Goal: Register for event/course

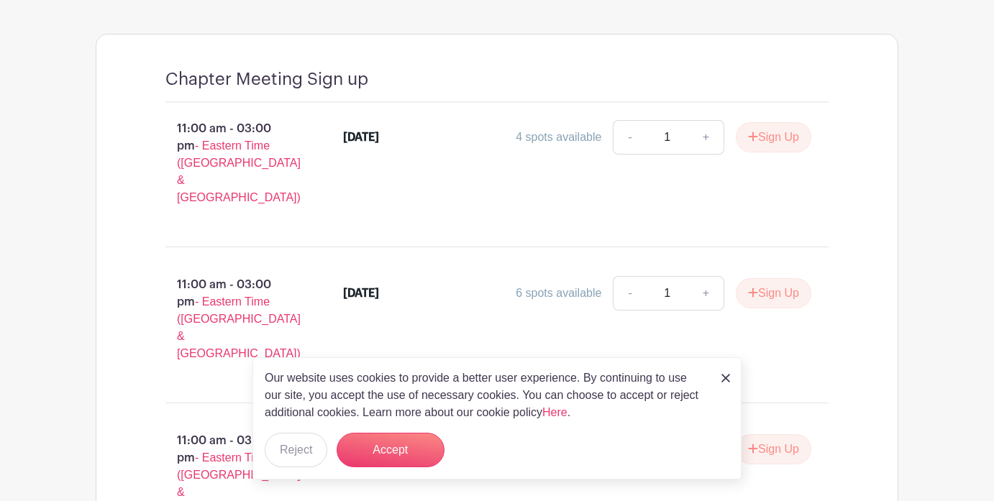
scroll to position [981, 0]
click at [706, 123] on link "+" at bounding box center [706, 136] width 36 height 35
click at [634, 122] on link "-" at bounding box center [629, 136] width 33 height 35
type input "1"
click at [784, 125] on button "Sign Up" at bounding box center [774, 137] width 76 height 30
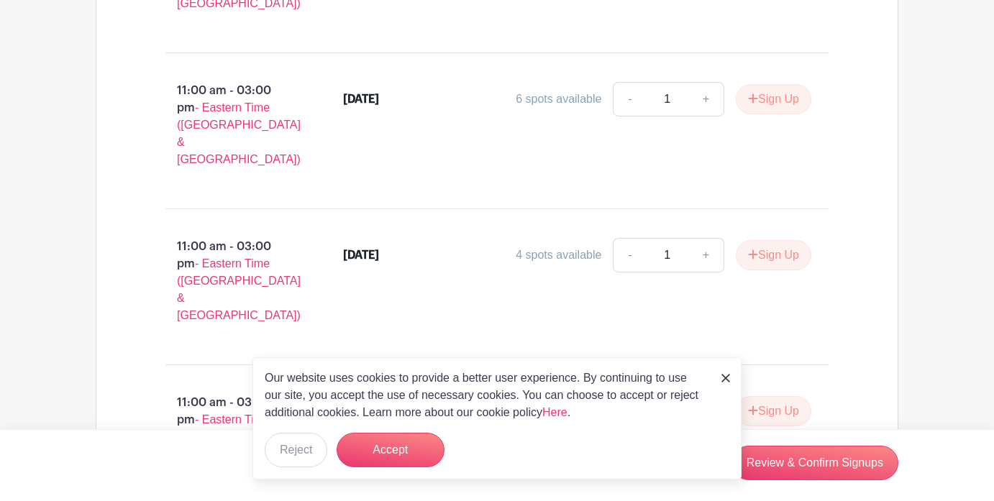
scroll to position [1184, 0]
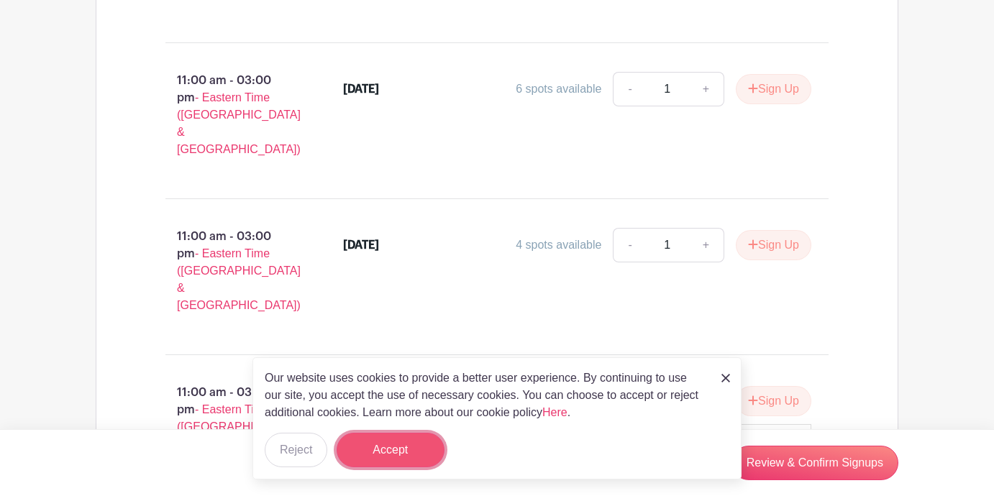
click at [383, 457] on button "Accept" at bounding box center [391, 450] width 108 height 35
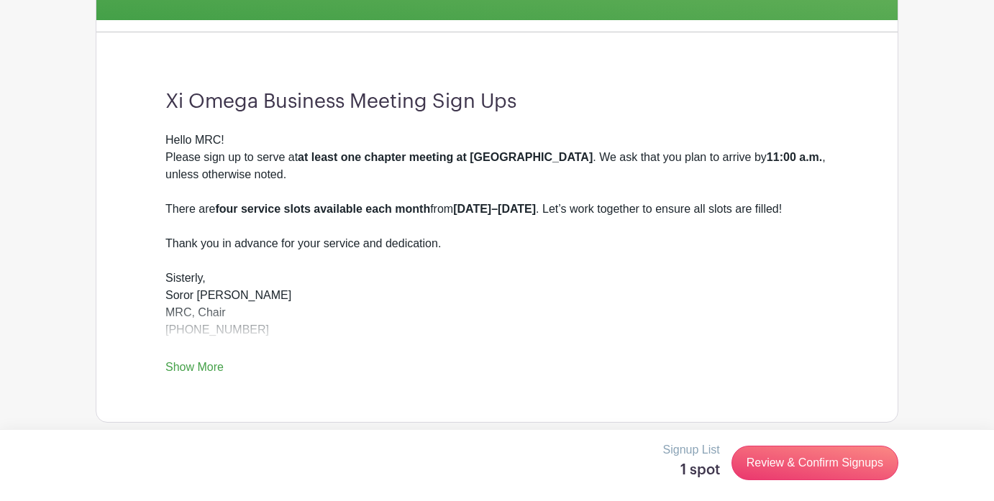
scroll to position [357, 0]
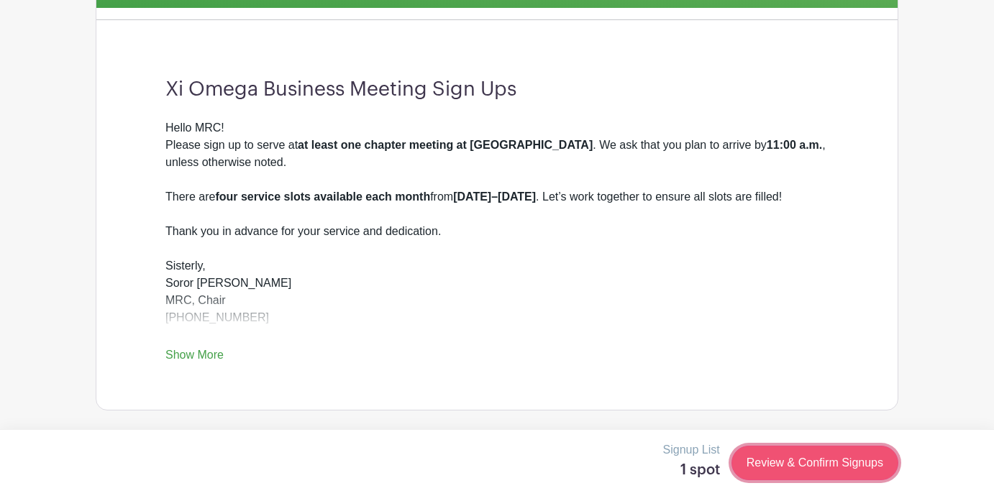
click at [809, 460] on link "Review & Confirm Signups" at bounding box center [815, 463] width 167 height 35
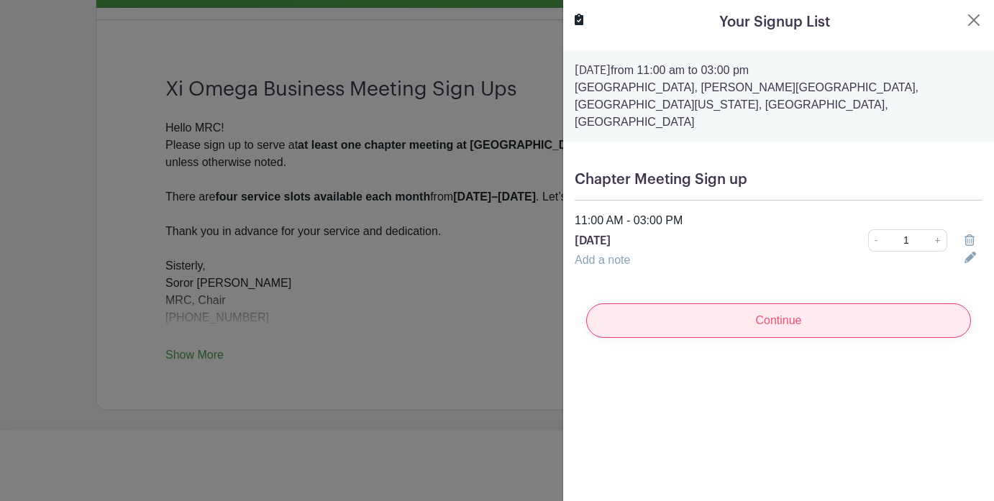
click at [802, 306] on input "Continue" at bounding box center [778, 321] width 385 height 35
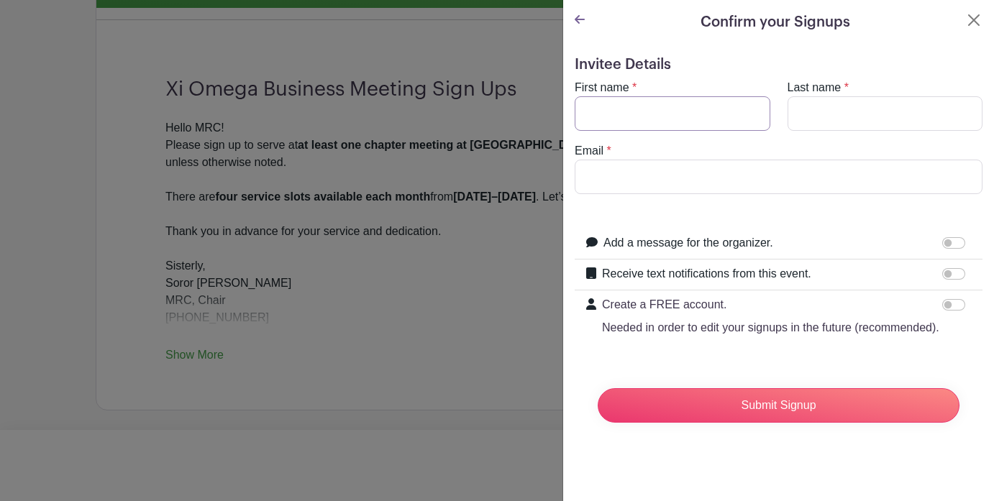
click at [739, 108] on input "First name" at bounding box center [673, 113] width 196 height 35
type input "Sierrah"
type input "[PERSON_NAME]"
type input "[EMAIL_ADDRESS][PERSON_NAME][DOMAIN_NAME]"
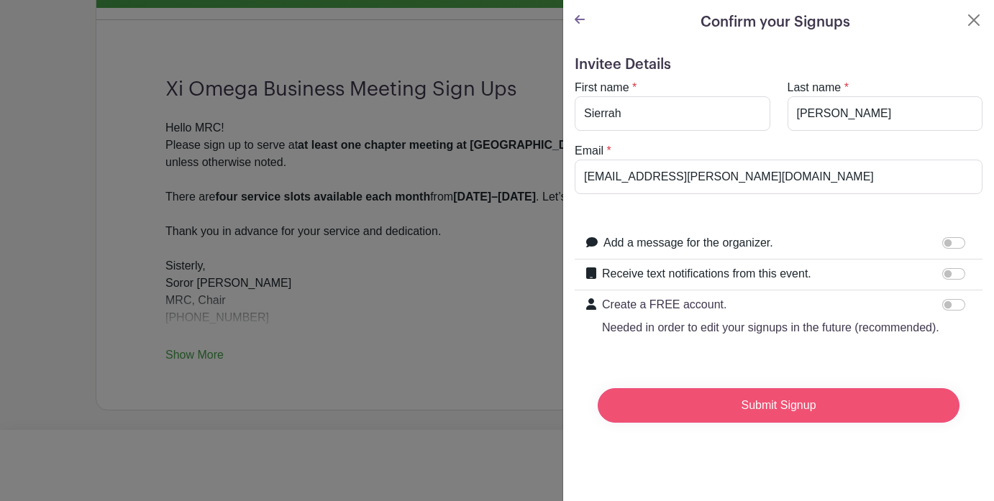
click at [722, 406] on input "Submit Signup" at bounding box center [779, 405] width 362 height 35
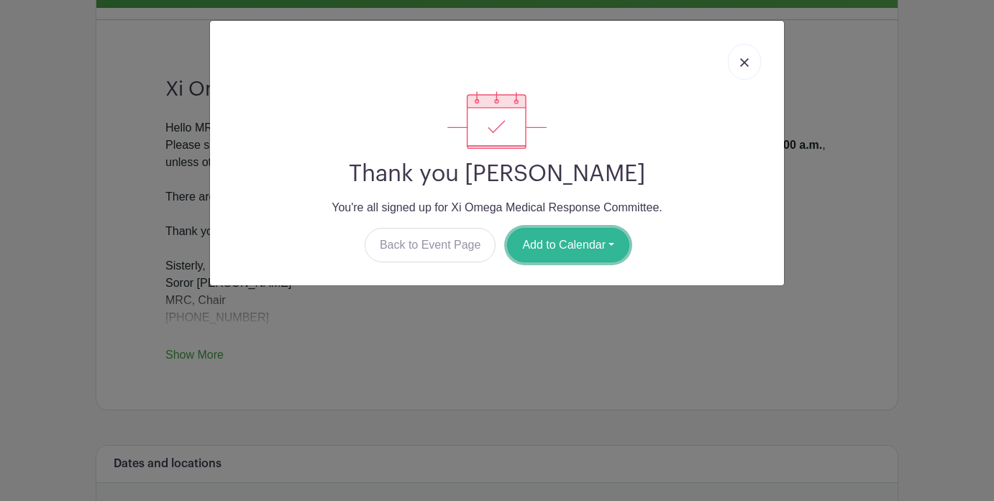
click at [596, 240] on button "Add to Calendar" at bounding box center [568, 245] width 122 height 35
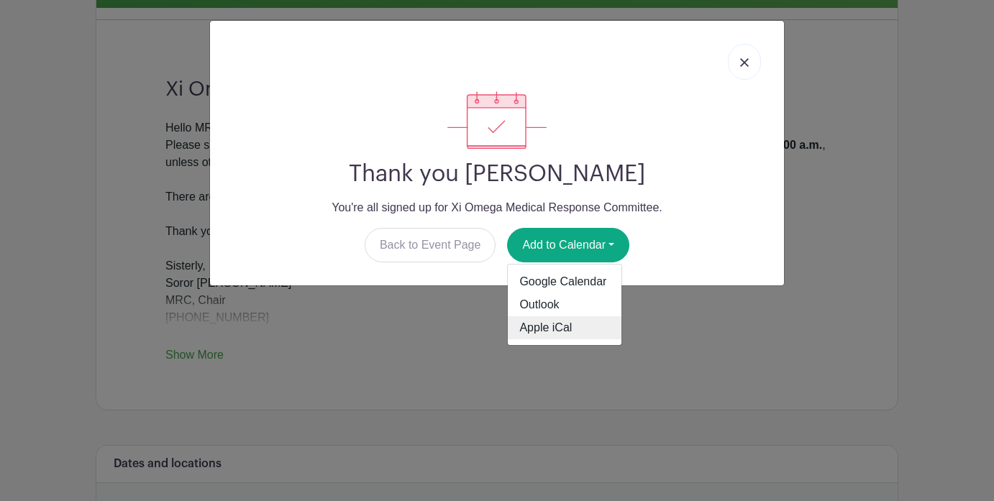
click at [545, 323] on link "Apple iCal" at bounding box center [565, 328] width 114 height 23
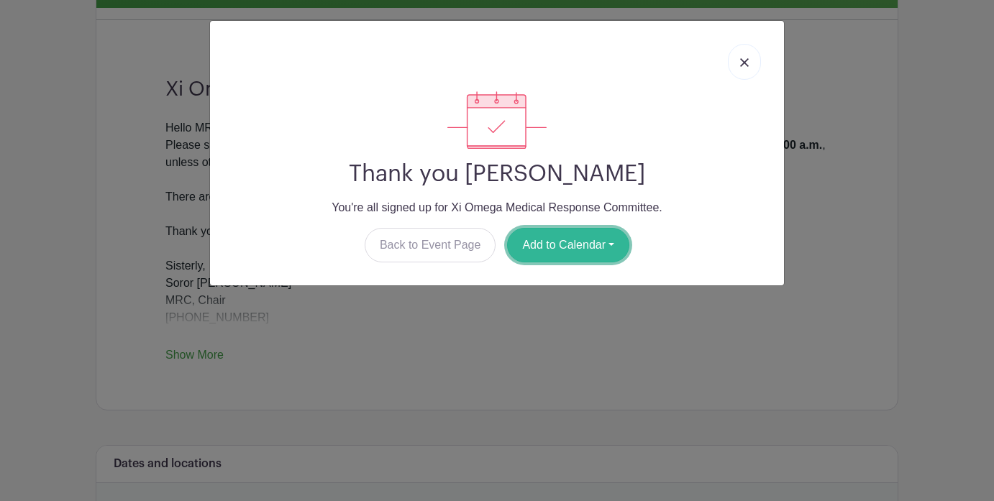
click at [542, 245] on button "Add to Calendar" at bounding box center [568, 245] width 122 height 35
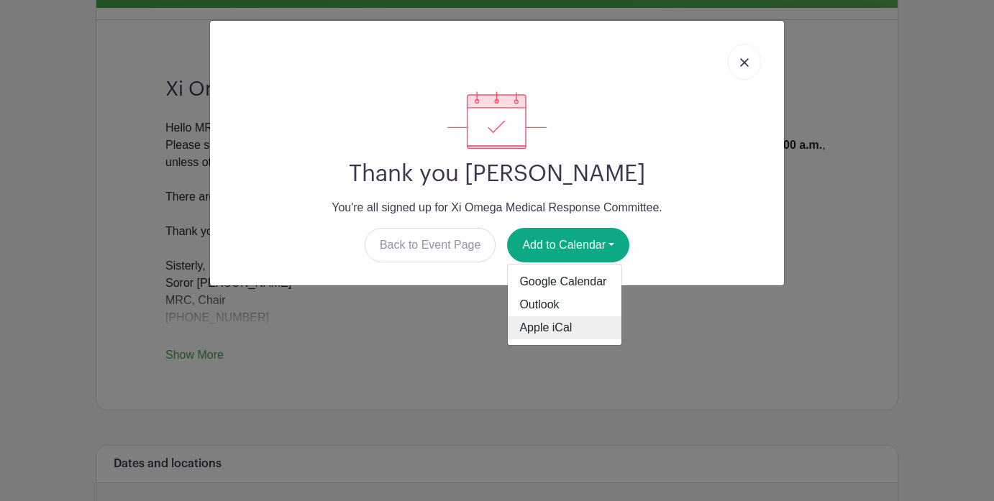
drag, startPoint x: 529, startPoint y: 330, endPoint x: 750, endPoint y: 65, distance: 345.3
click at [750, 65] on link at bounding box center [744, 62] width 33 height 36
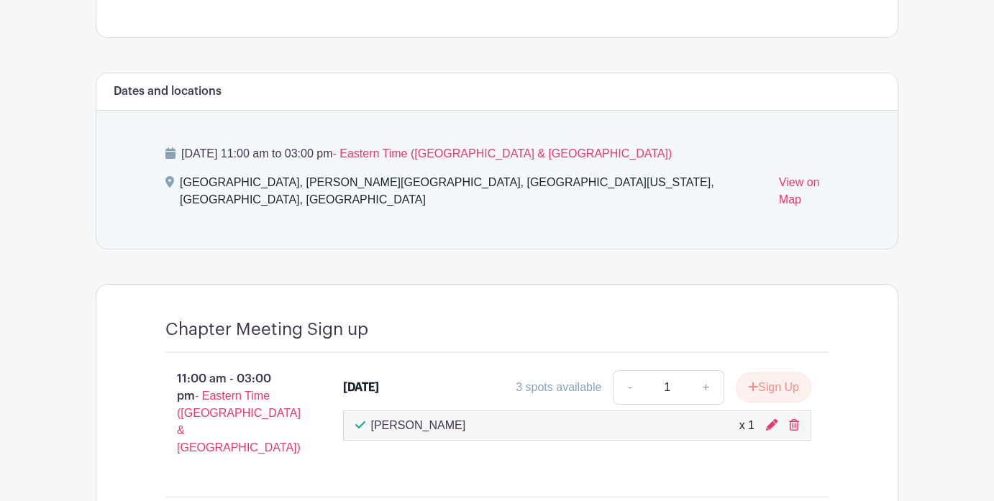
scroll to position [732, 0]
